Goal: Book appointment/travel/reservation

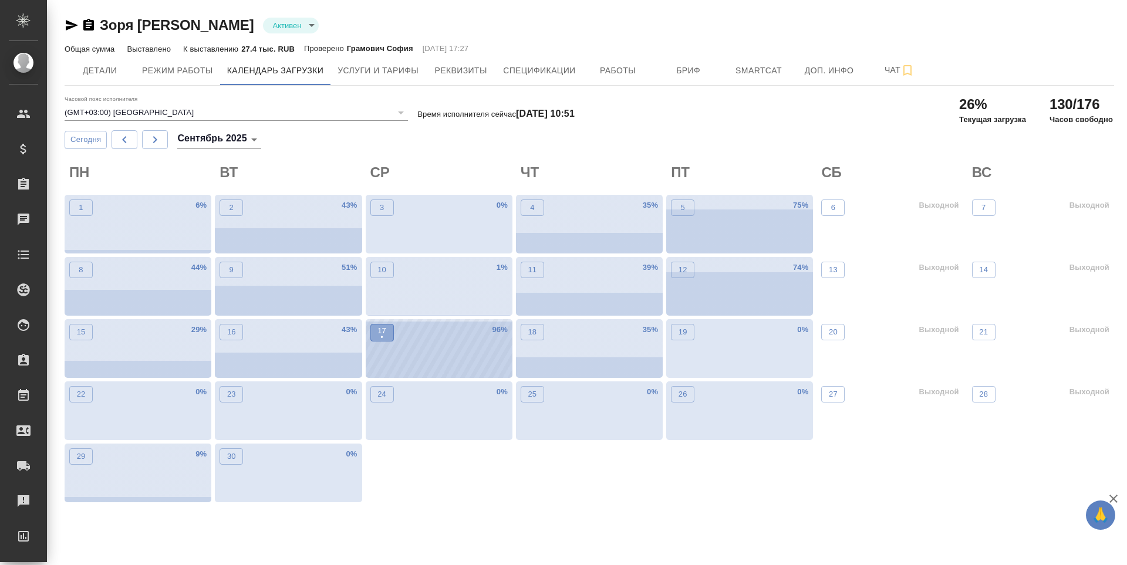
click at [377, 327] on p "17" at bounding box center [381, 331] width 9 height 12
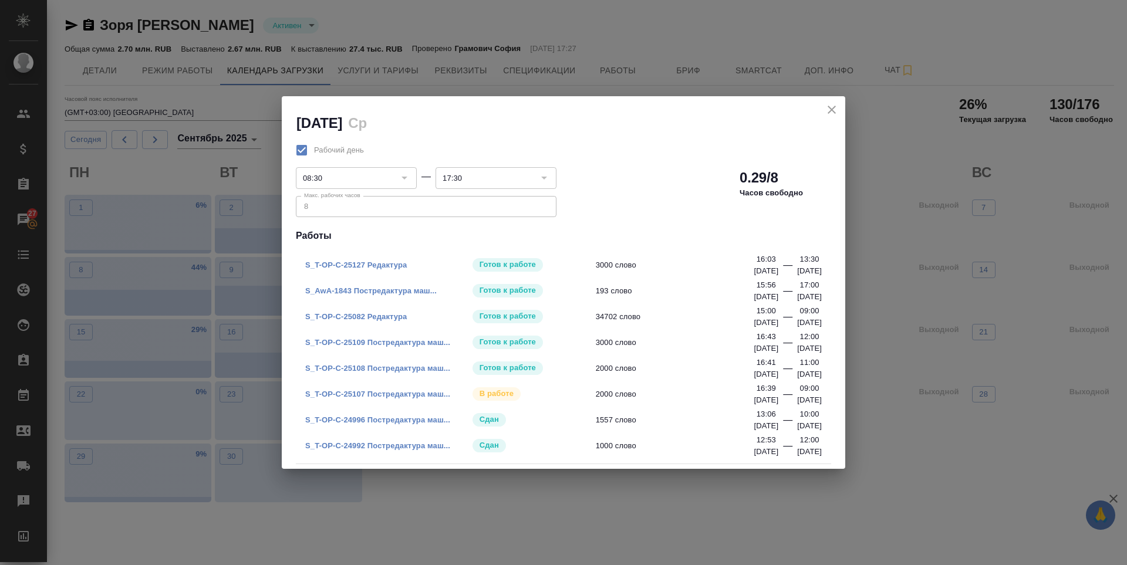
click at [797, 293] on p "[DATE]" at bounding box center [809, 297] width 25 height 12
click at [797, 400] on p "[DATE]" at bounding box center [809, 400] width 25 height 12
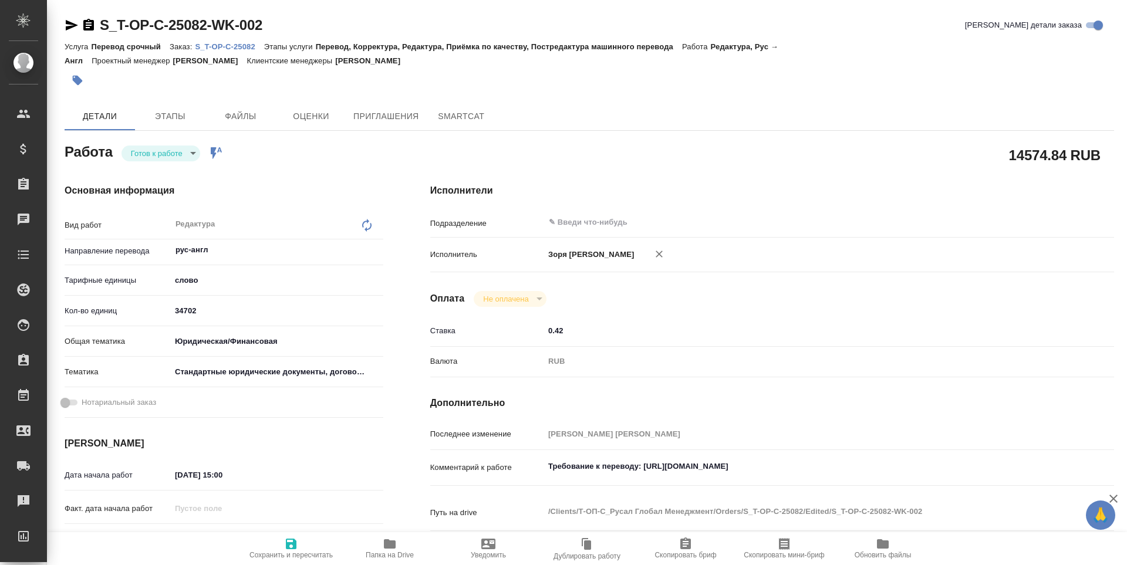
type textarea "x"
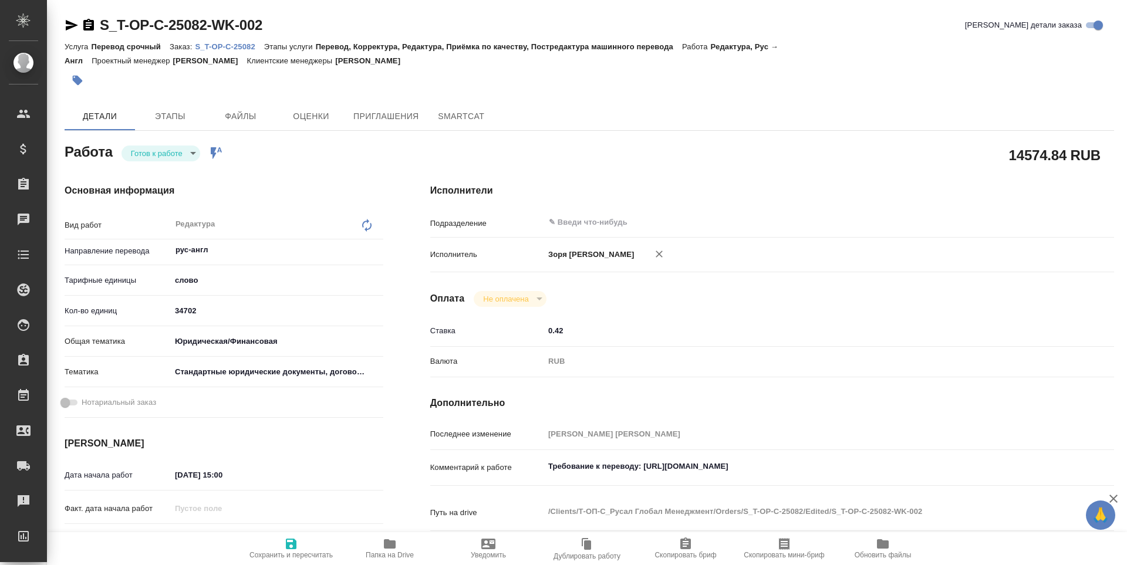
click at [157, 147] on body "🙏 .cls-1 fill:#fff; AWATERA Zoria Tatiana Клиенты Спецификации Заказы Чаты Todo…" at bounding box center [563, 282] width 1127 height 565
type textarea "x"
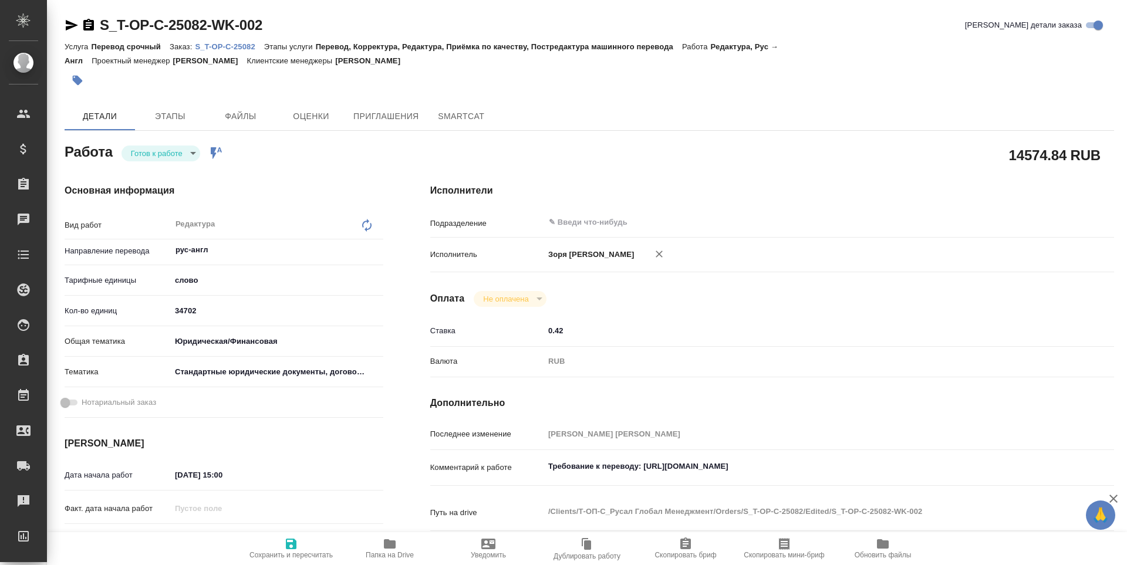
type textarea "x"
click at [157, 165] on li "В работе" at bounding box center [160, 173] width 79 height 20
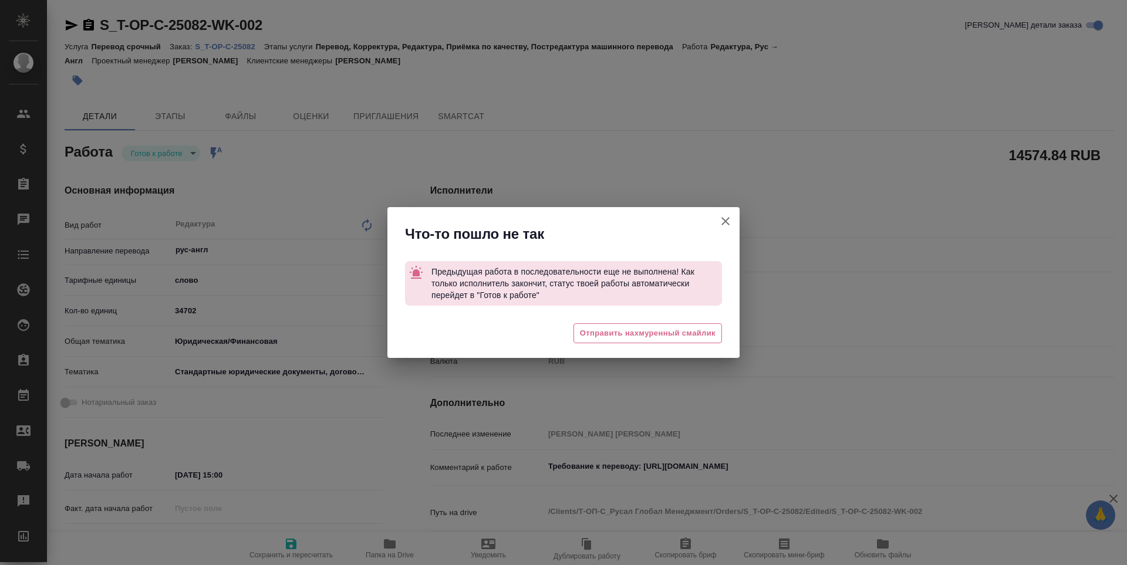
type textarea "x"
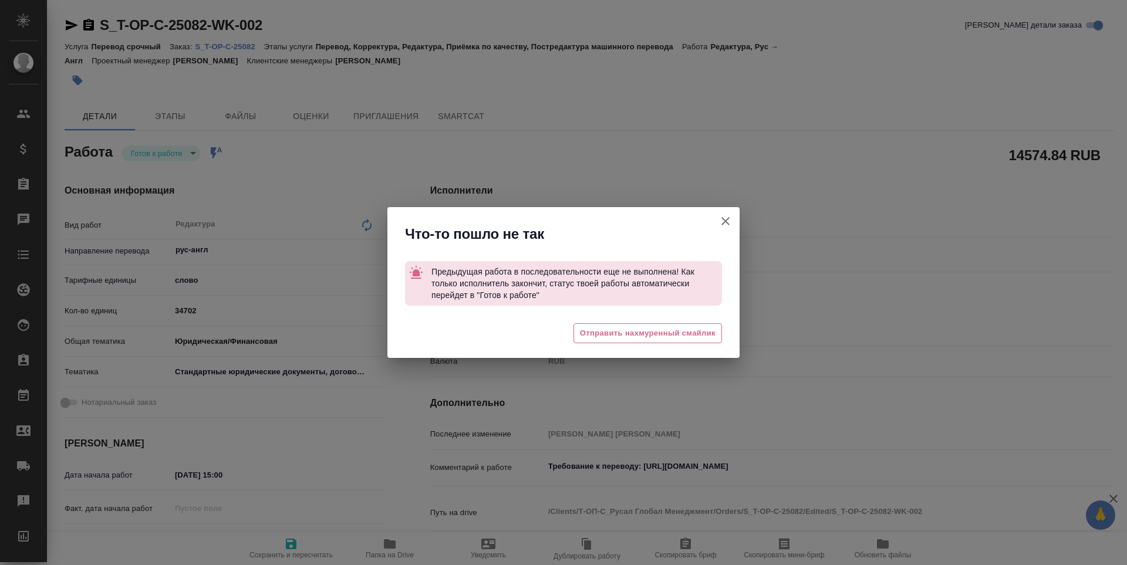
type textarea "x"
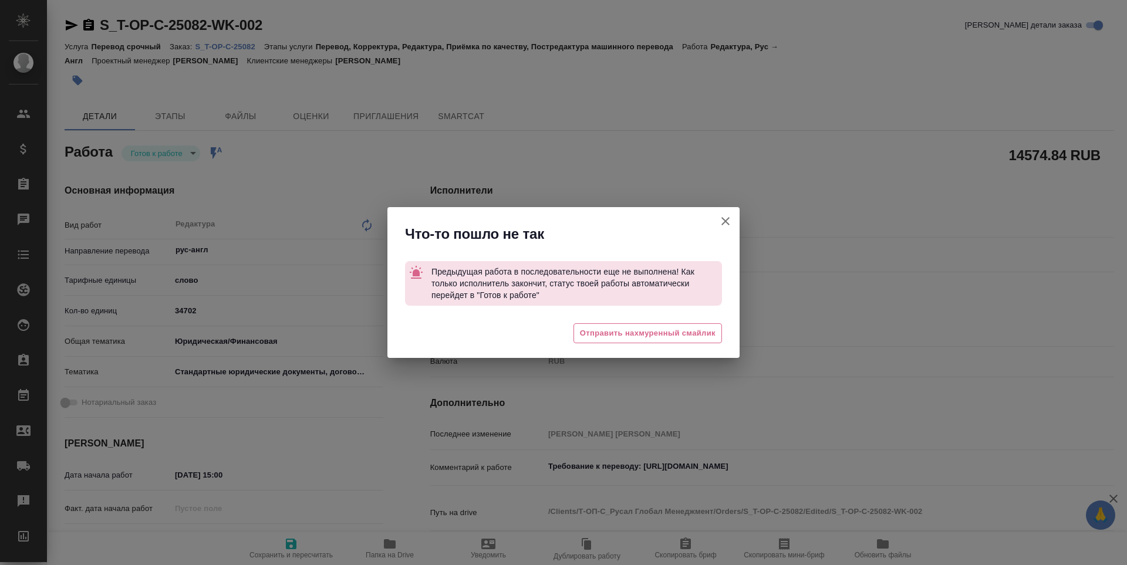
type textarea "x"
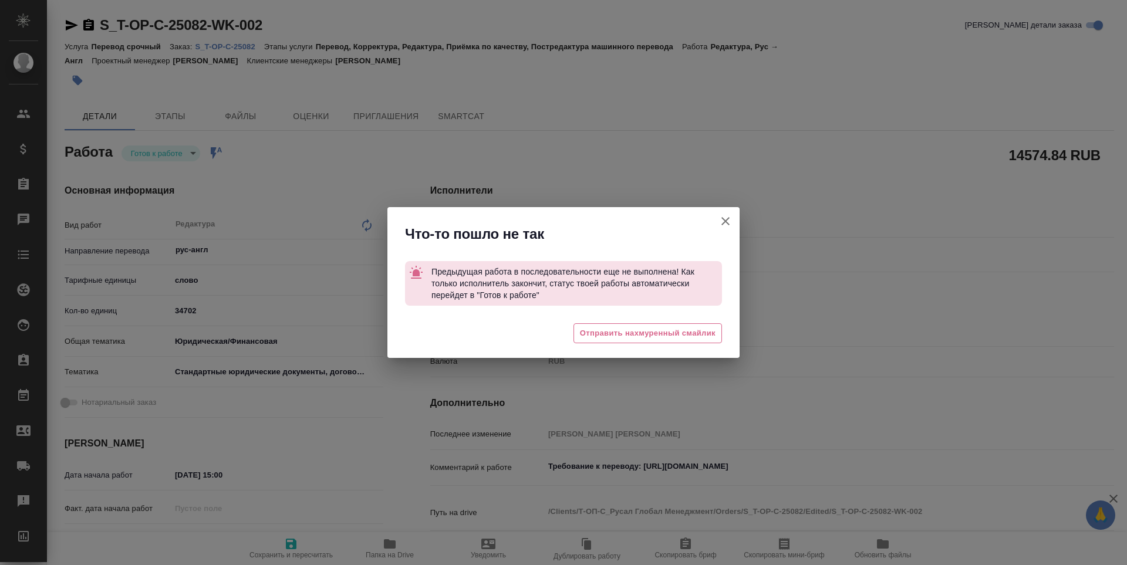
type textarea "x"
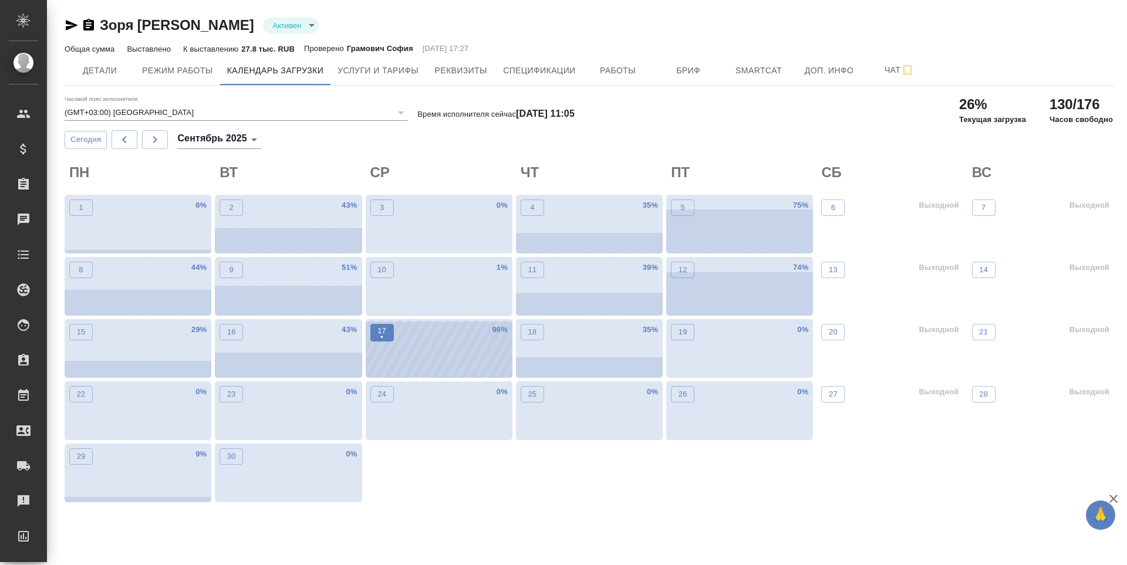
click at [379, 332] on p "•" at bounding box center [381, 338] width 9 height 12
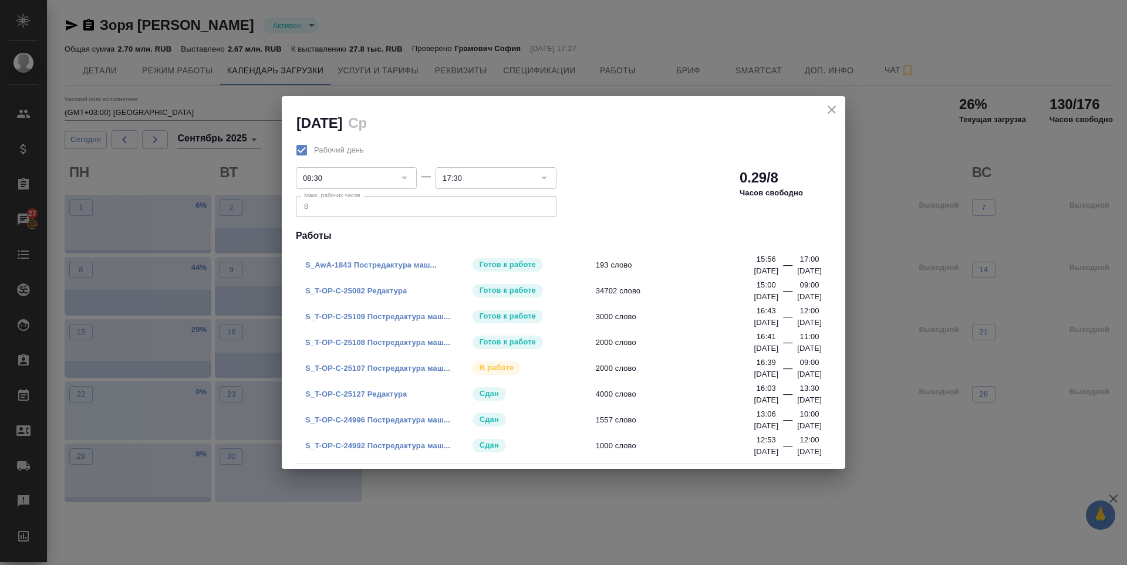
click at [826, 112] on icon "close" at bounding box center [832, 110] width 14 height 14
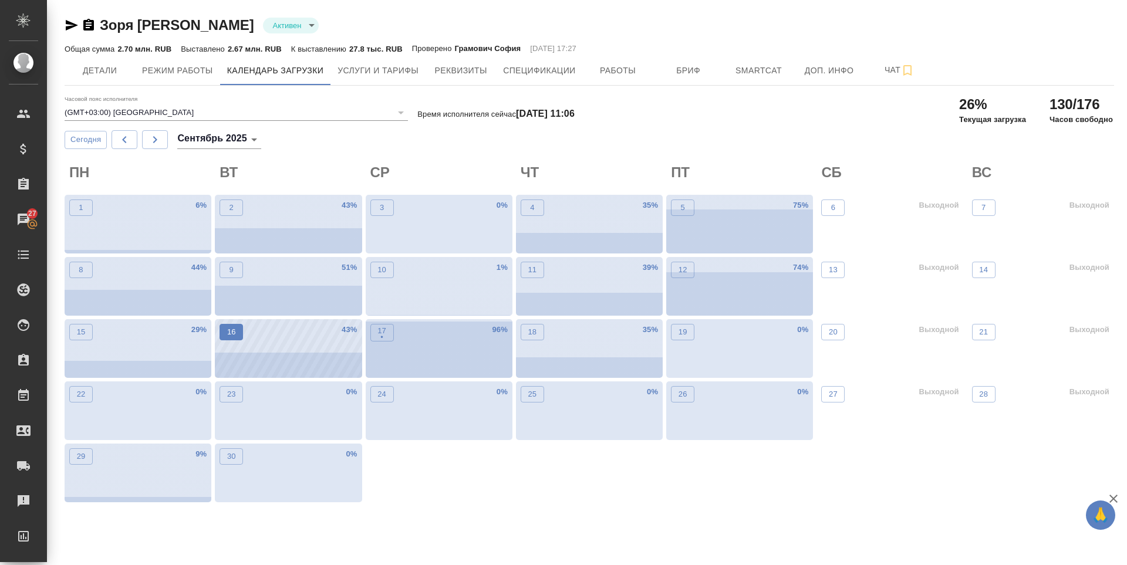
click at [241, 337] on button "16" at bounding box center [231, 332] width 23 height 16
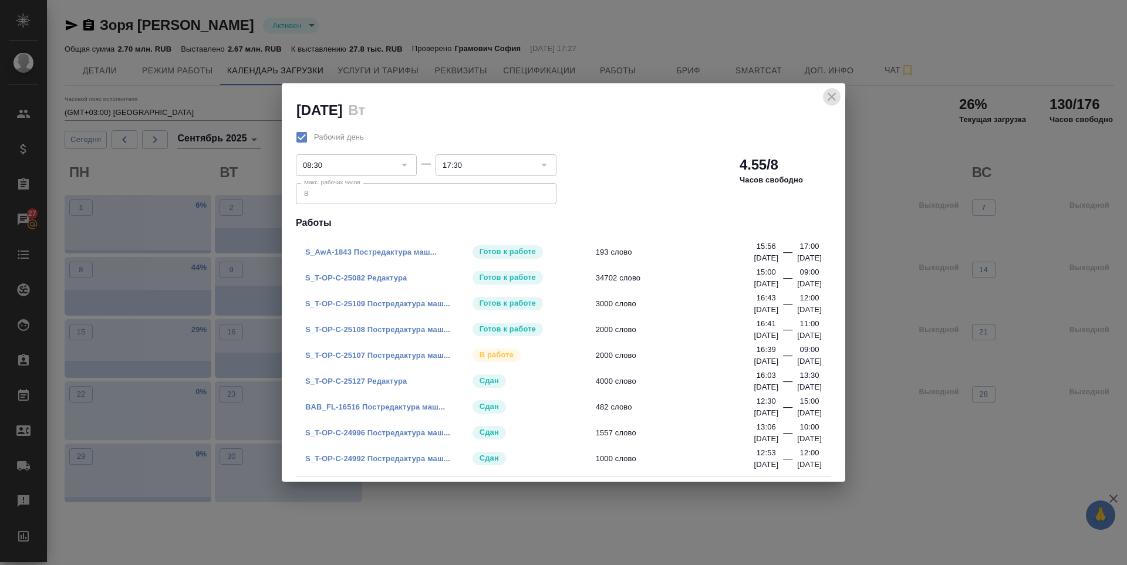
click at [835, 99] on icon "close" at bounding box center [832, 97] width 14 height 14
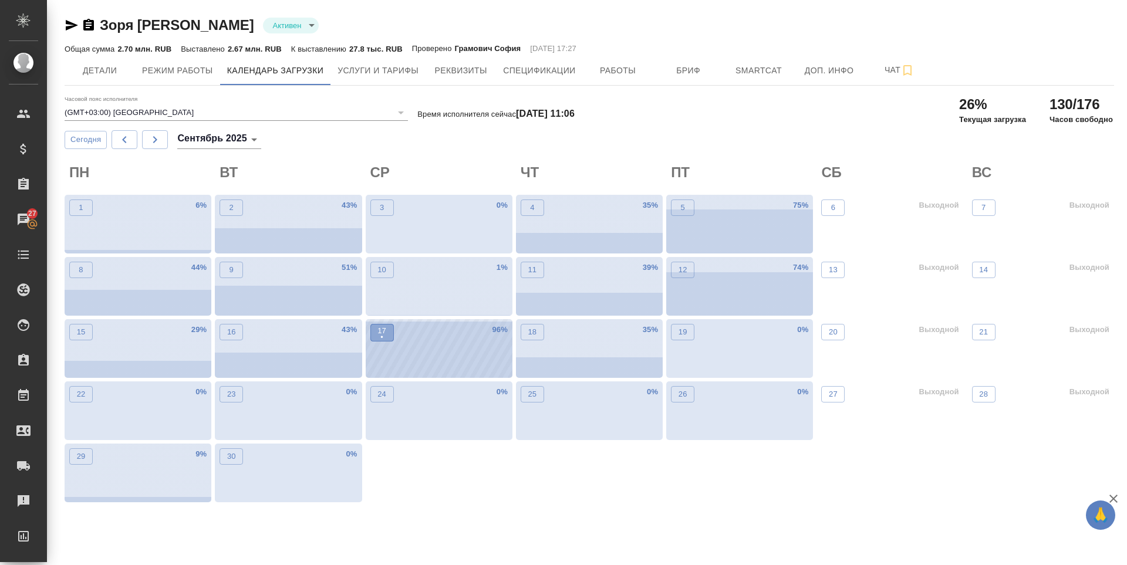
click at [386, 340] on span "17 •" at bounding box center [382, 332] width 12 height 15
